Goal: Navigation & Orientation: Find specific page/section

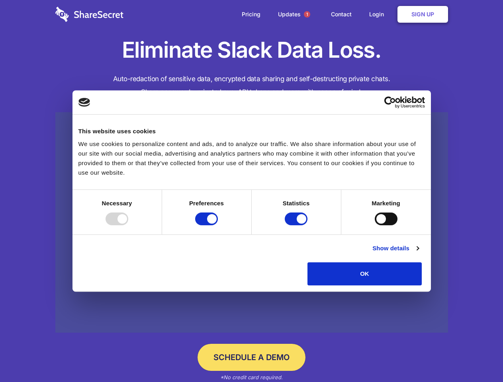
click at [128, 225] on div at bounding box center [116, 218] width 23 height 13
click at [218, 225] on input "Preferences" at bounding box center [206, 218] width 23 height 13
checkbox input "false"
click at [297, 225] on input "Statistics" at bounding box center [296, 218] width 23 height 13
checkbox input "false"
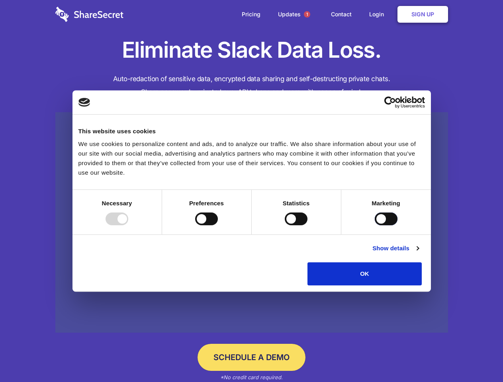
click at [374, 225] on input "Marketing" at bounding box center [385, 218] width 23 height 13
checkbox input "true"
click at [418, 253] on link "Show details" at bounding box center [395, 249] width 46 height 10
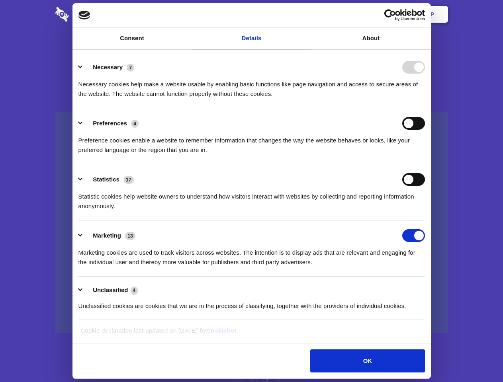
click at [425, 108] on li "Necessary 7 Necessary cookies help make a website usable by enabling basic func…" at bounding box center [251, 80] width 346 height 56
click at [306, 14] on span "1" at bounding box center [307, 14] width 6 height 6
